Goal: Entertainment & Leisure: Consume media (video, audio)

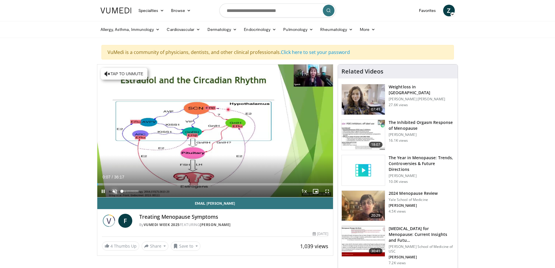
click at [114, 186] on span "Video Player" at bounding box center [115, 191] width 12 height 12
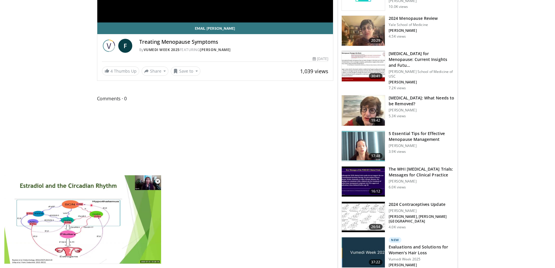
scroll to position [204, 0]
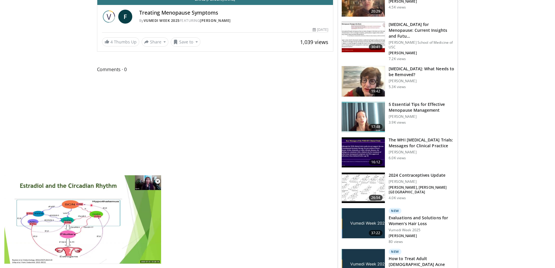
click at [82, 221] on div "10 seconds Tap to unmute" at bounding box center [82, 219] width 157 height 88
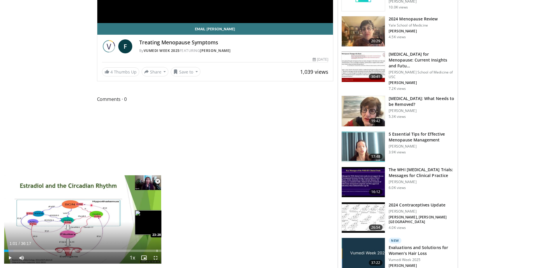
scroll to position [175, 0]
